Goal: Transaction & Acquisition: Purchase product/service

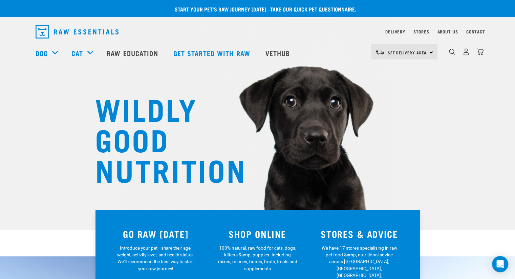
click at [430, 52] on div "Set Delivery Area [GEOGRAPHIC_DATA]" at bounding box center [404, 51] width 66 height 15
click at [396, 32] on link "Delivery" at bounding box center [395, 31] width 20 height 2
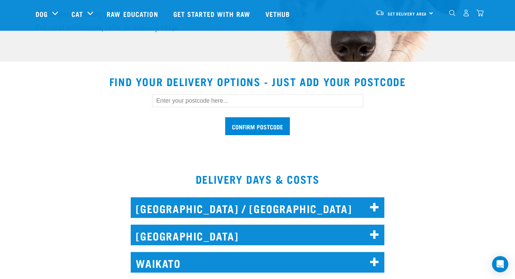
scroll to position [169, 0]
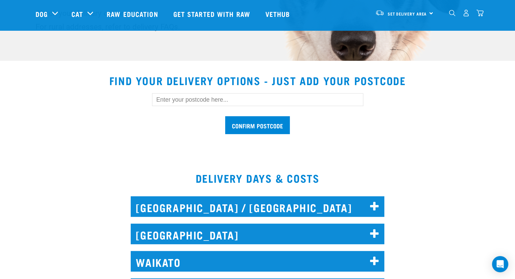
click at [183, 99] on input "text" at bounding box center [257, 99] width 211 height 13
type input "1021"
click at [250, 127] on input "Confirm postcode" at bounding box center [257, 125] width 65 height 18
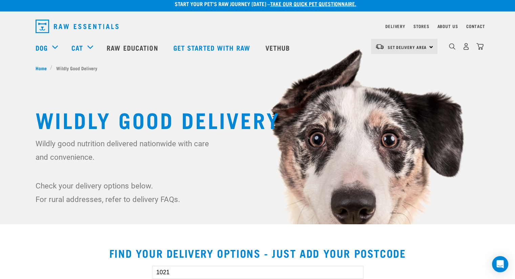
scroll to position [0, 0]
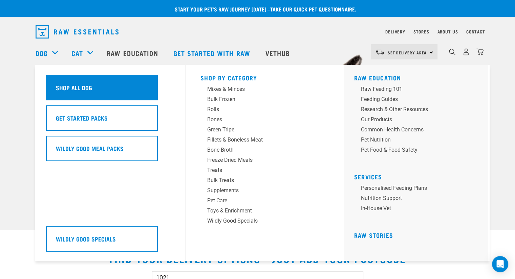
click at [78, 88] on h5 "Shop All Dog" at bounding box center [74, 87] width 36 height 9
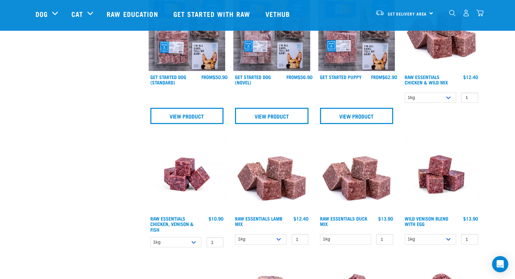
scroll to position [372, 0]
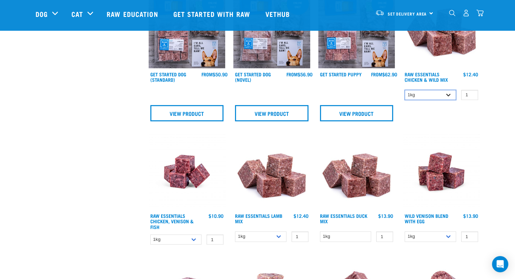
click at [449, 93] on select "1kg 3kg Bulk (10kg)" at bounding box center [429, 95] width 51 height 10
select select "709"
click at [404, 90] on select "1kg 3kg Bulk (10kg)" at bounding box center [429, 95] width 51 height 10
click at [422, 127] on div "Raw Essentials Chicken & Wild Mix 1 0 100 0 100 0 100 0" at bounding box center [441, 58] width 85 height 142
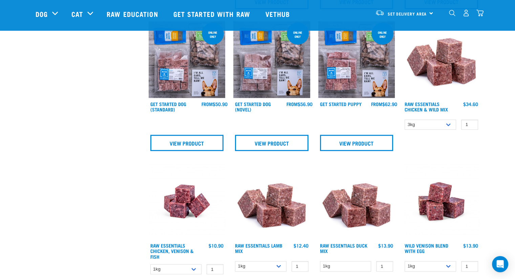
scroll to position [271, 0]
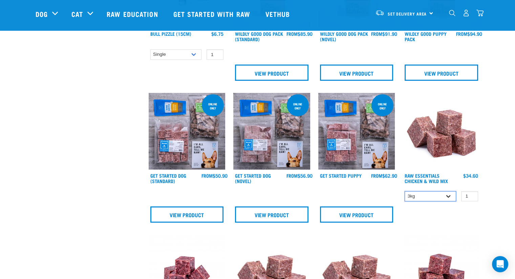
click at [427, 194] on select "1kg 3kg Bulk (10kg)" at bounding box center [429, 196] width 51 height 10
click at [404, 191] on select "1kg 3kg Bulk (10kg)" at bounding box center [429, 196] width 51 height 10
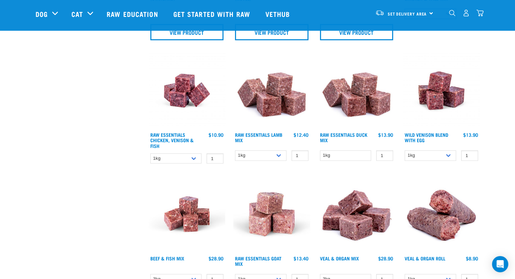
scroll to position [440, 0]
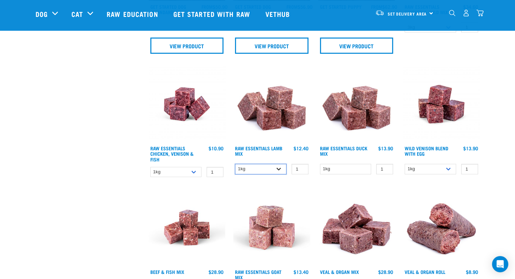
click at [279, 168] on select "1kg 3kg Bulk (10kg)" at bounding box center [260, 169] width 51 height 10
select select "24"
click at [235, 164] on select "1kg 3kg Bulk (10kg)" at bounding box center [260, 169] width 51 height 10
click at [305, 185] on div "Raw Essentials Goat Mix" at bounding box center [271, 245] width 85 height 121
click at [276, 147] on link "Raw Essentials Lamb Mix" at bounding box center [258, 151] width 47 height 8
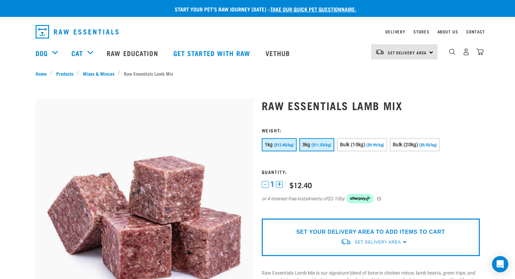
click at [317, 144] on span "($11.53/kg)" at bounding box center [321, 145] width 20 height 4
click at [402, 241] on div "SET YOUR DELIVERY AREA TO ADD ITEMS TO CART Set Delivery Area North Island Sout…" at bounding box center [371, 238] width 218 height 38
click at [380, 241] on span "Set Delivery Area" at bounding box center [377, 242] width 46 height 5
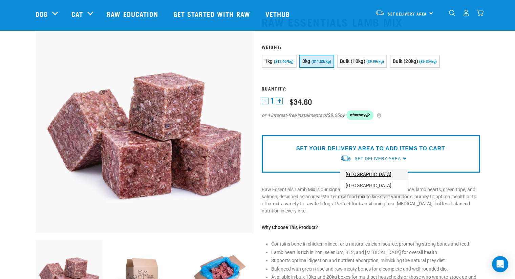
click at [365, 172] on link "[GEOGRAPHIC_DATA]" at bounding box center [373, 174] width 67 height 11
click at [418, 147] on p "SET YOUR DELIVERY AREA TO ADD ITEMS TO CART" at bounding box center [370, 149] width 149 height 8
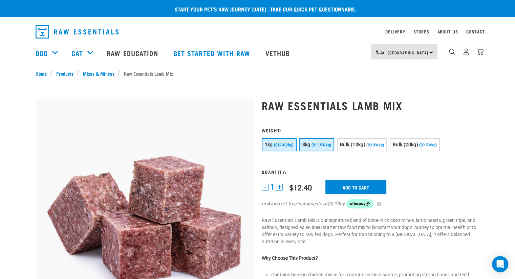
click at [323, 146] on span "($11.53/kg)" at bounding box center [321, 145] width 20 height 4
click at [361, 187] on input "Add to cart" at bounding box center [355, 187] width 61 height 14
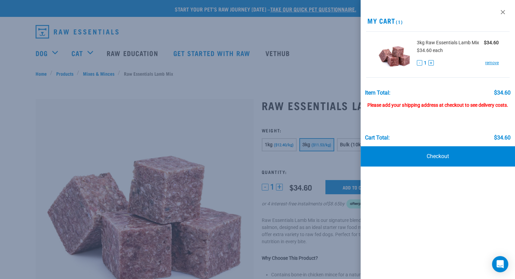
click at [210, 121] on div at bounding box center [257, 139] width 515 height 279
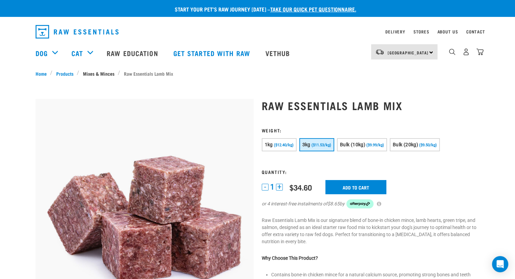
click at [98, 74] on link "Mixes & Minces" at bounding box center [98, 73] width 39 height 7
click at [64, 71] on link "Products" at bounding box center [64, 73] width 24 height 7
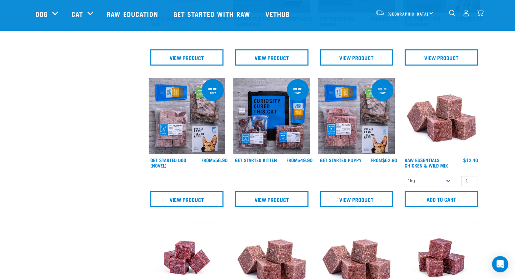
scroll to position [406, 0]
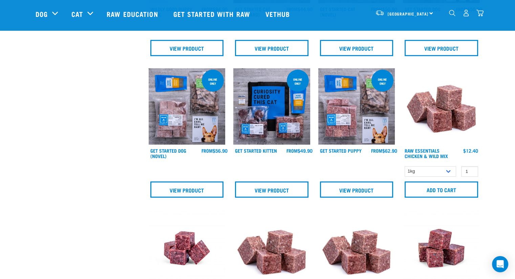
click at [439, 121] on img at bounding box center [441, 106] width 77 height 77
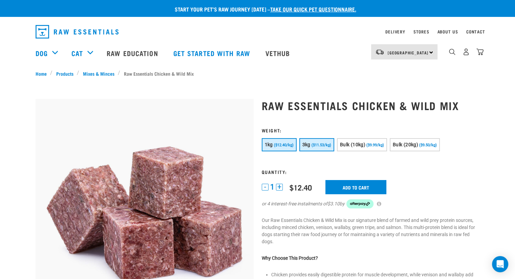
click at [318, 143] on span "($11.53/kg)" at bounding box center [321, 145] width 20 height 4
click at [364, 187] on input "Add to cart" at bounding box center [355, 187] width 61 height 14
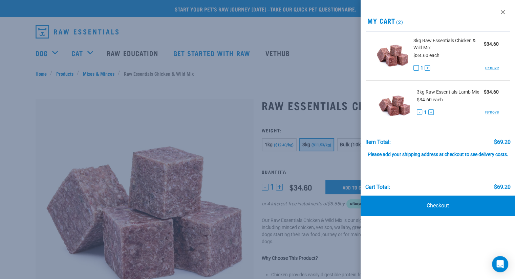
click at [203, 117] on div at bounding box center [257, 139] width 515 height 279
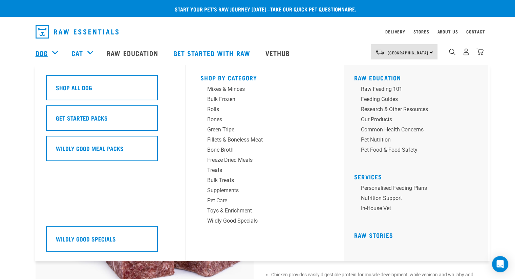
click at [43, 52] on link "Dog" at bounding box center [42, 53] width 12 height 10
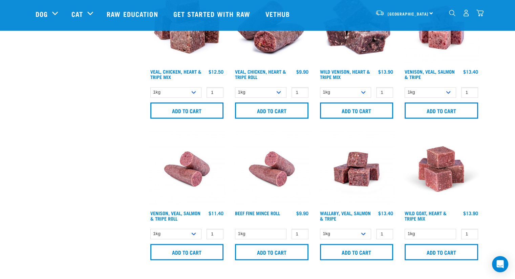
scroll to position [947, 0]
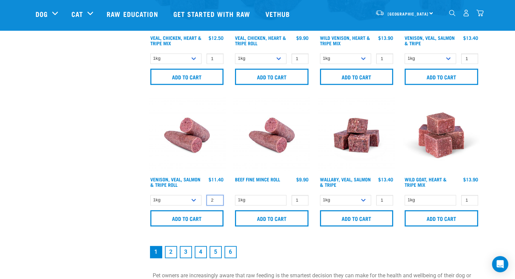
click at [217, 197] on input "2" at bounding box center [214, 200] width 17 height 10
type input "3"
click at [217, 197] on input "3" at bounding box center [214, 200] width 17 height 10
click at [198, 217] on input "Add to cart" at bounding box center [186, 218] width 73 height 16
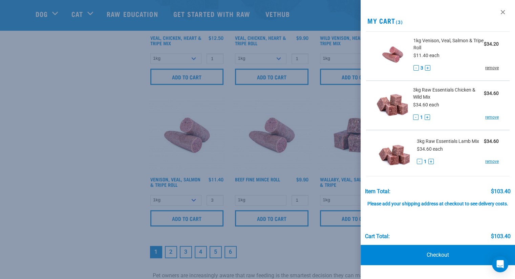
click at [492, 67] on link "remove" at bounding box center [492, 68] width 14 height 6
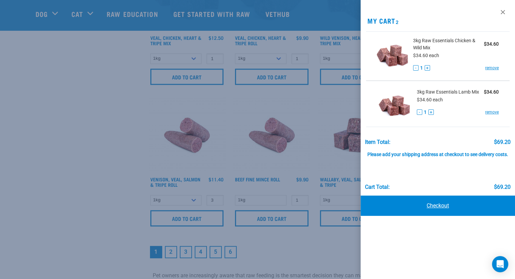
click at [441, 205] on link "Checkout" at bounding box center [437, 206] width 154 height 20
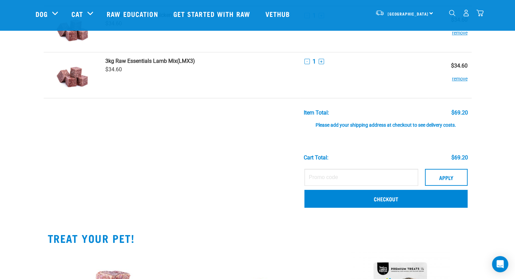
scroll to position [68, 0]
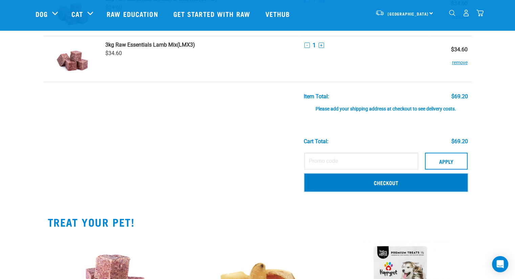
click at [385, 180] on link "Checkout" at bounding box center [385, 183] width 163 height 18
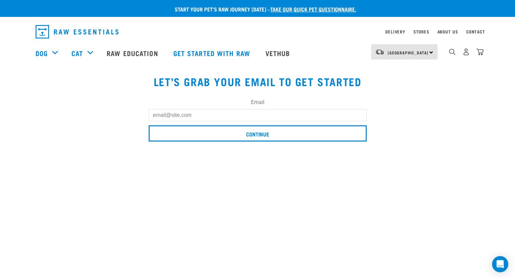
click at [206, 115] on input "Email" at bounding box center [258, 115] width 218 height 12
type input "[EMAIL_ADDRESS][DOMAIN_NAME]"
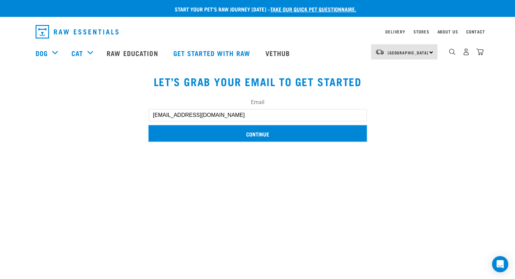
click at [260, 134] on input "Continue" at bounding box center [258, 134] width 218 height 16
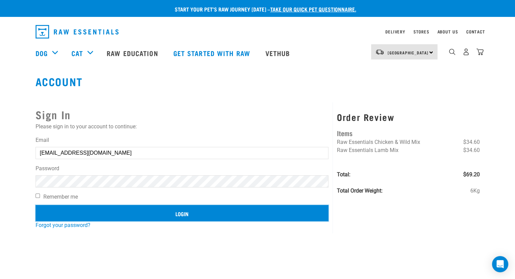
click at [187, 214] on input "Login" at bounding box center [182, 213] width 293 height 16
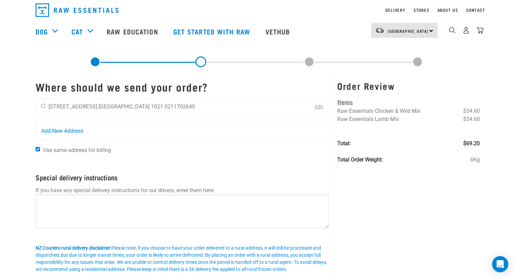
scroll to position [34, 0]
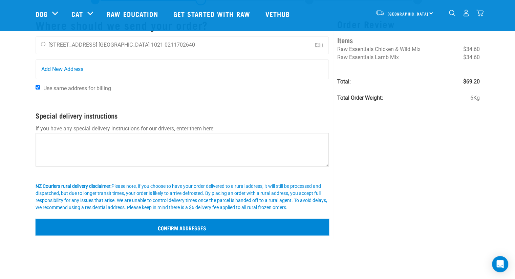
click at [195, 228] on input "Confirm addresses" at bounding box center [182, 228] width 293 height 16
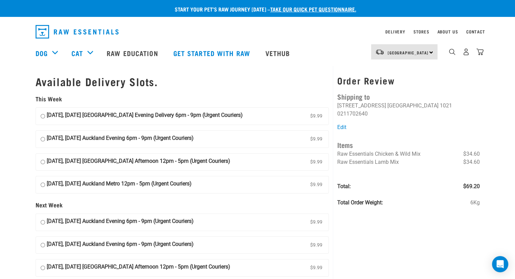
click at [42, 116] on input "[DATE], [DATE] [GEOGRAPHIC_DATA] Evening Delivery 6pm - 9pm (Urgent Couriers) $…" at bounding box center [43, 116] width 4 height 10
radio input "true"
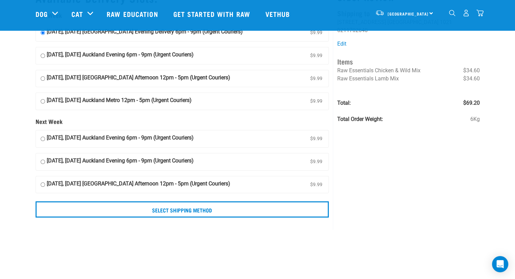
scroll to position [68, 0]
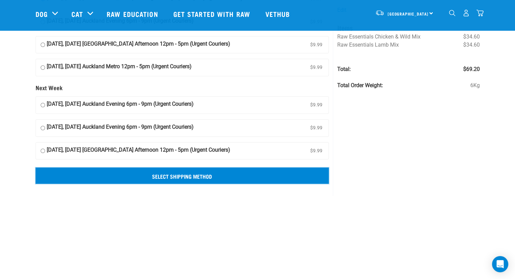
click at [192, 176] on input "Select Shipping Method" at bounding box center [182, 176] width 293 height 16
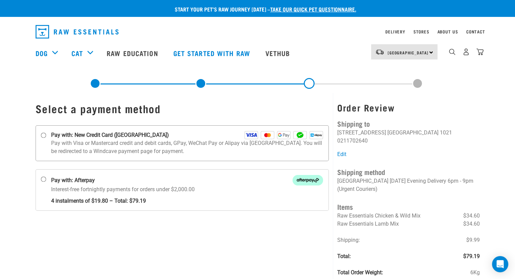
click at [44, 136] on input "Pay with: New Credit Card ([GEOGRAPHIC_DATA])" at bounding box center [43, 135] width 5 height 5
radio input "true"
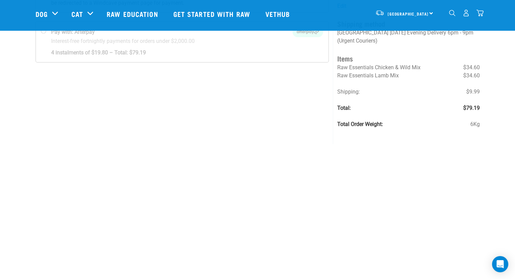
scroll to position [101, 0]
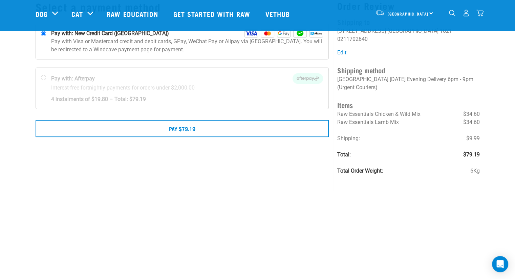
scroll to position [68, 0]
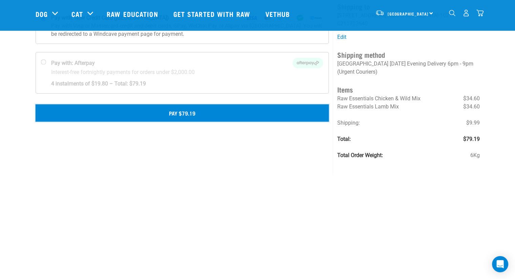
click at [180, 111] on button "Pay $79.19" at bounding box center [182, 113] width 293 height 17
